Goal: Task Accomplishment & Management: Manage account settings

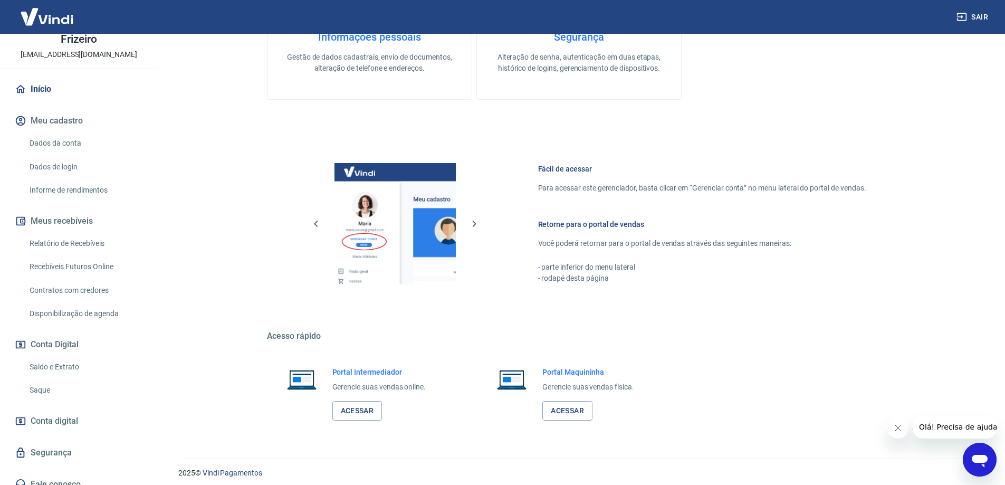
scroll to position [338, 0]
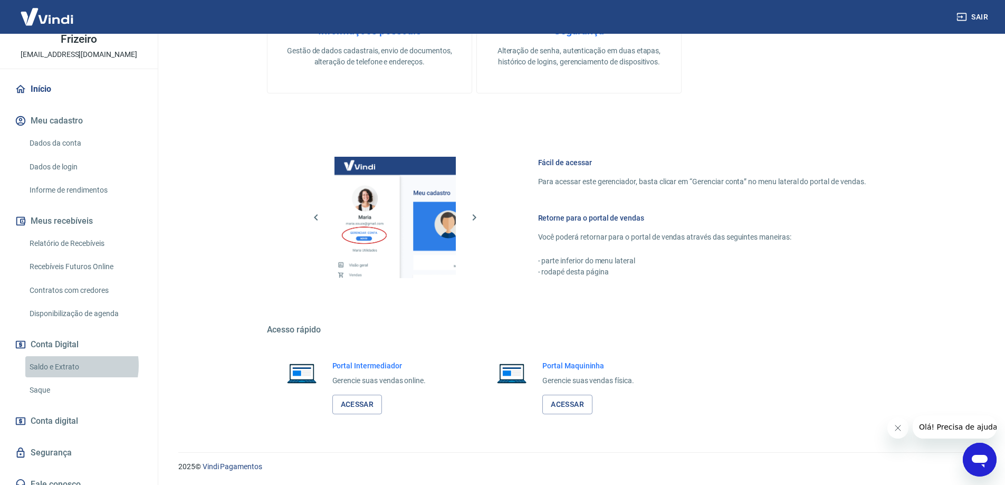
click at [70, 356] on link "Saldo e Extrato" at bounding box center [85, 367] width 120 height 22
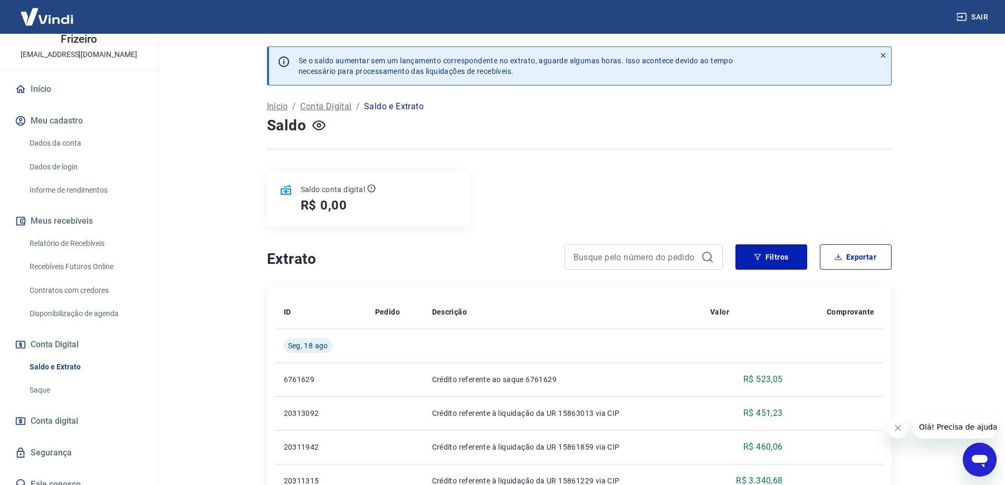
click at [38, 380] on link "Saque" at bounding box center [85, 390] width 120 height 22
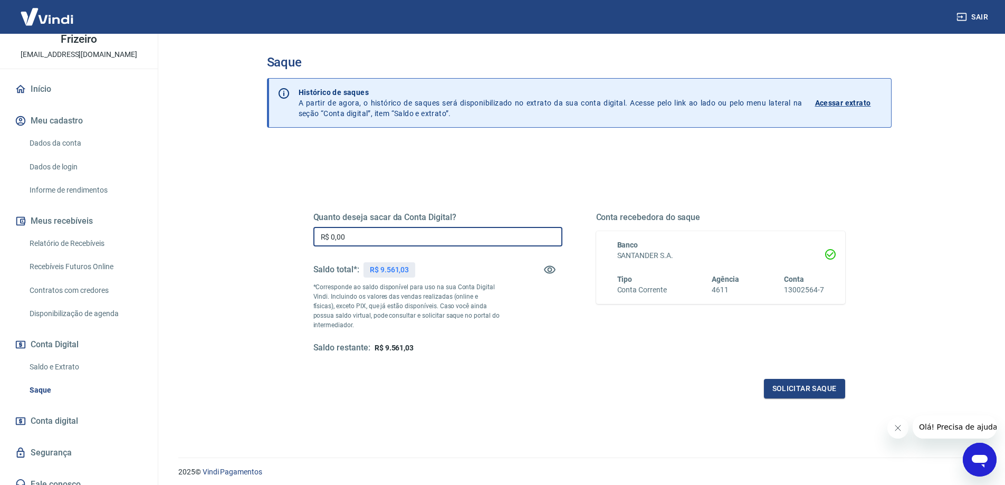
click at [440, 231] on input "R$ 0,00" at bounding box center [437, 237] width 249 height 20
type input "R$ 9.561,03"
click at [792, 391] on button "Solicitar saque" at bounding box center [804, 389] width 81 height 20
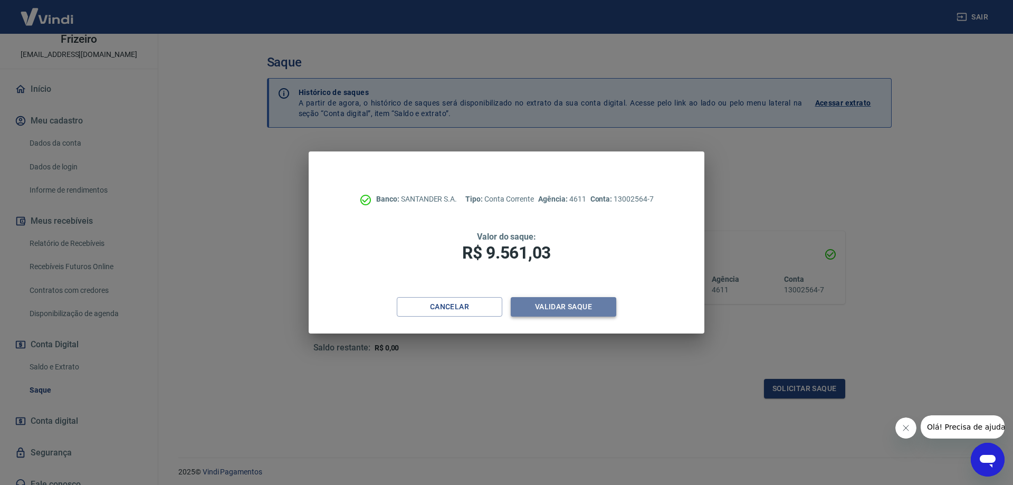
click at [536, 299] on button "Validar saque" at bounding box center [563, 307] width 105 height 20
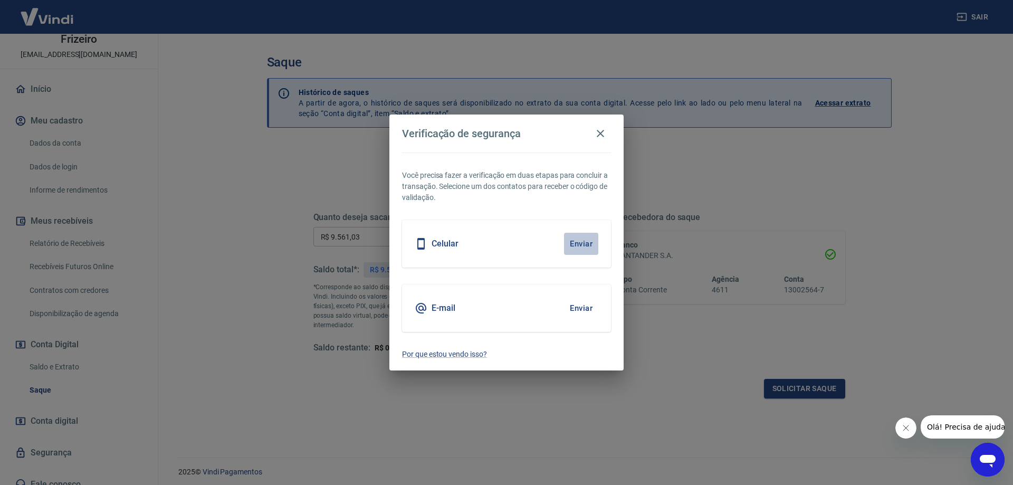
click at [579, 247] on button "Enviar" at bounding box center [581, 244] width 34 height 22
click at [573, 247] on button "Enviar" at bounding box center [581, 244] width 34 height 22
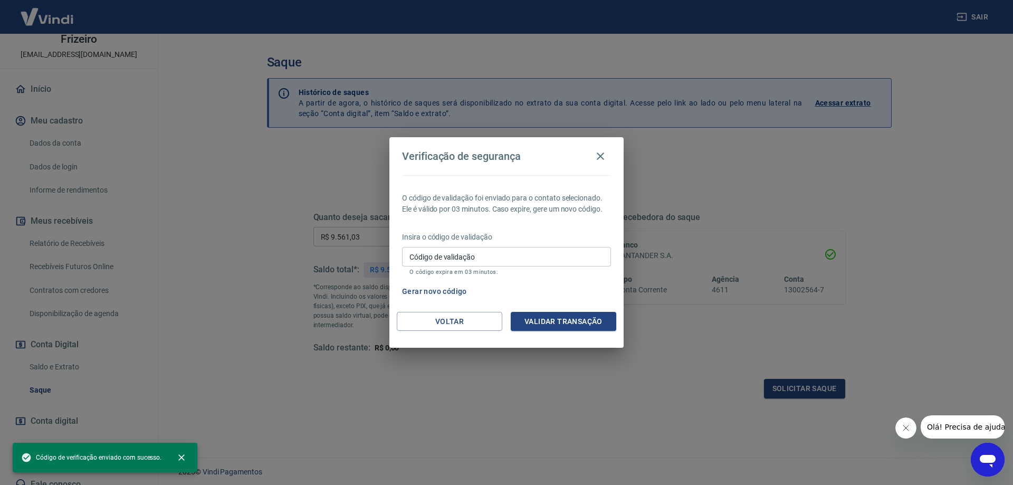
click at [499, 251] on input "Código de validação" at bounding box center [506, 257] width 209 height 20
